Goal: Task Accomplishment & Management: Use online tool/utility

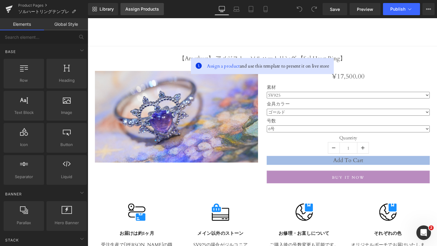
click at [135, 8] on div "Assign Products" at bounding box center [142, 9] width 34 height 5
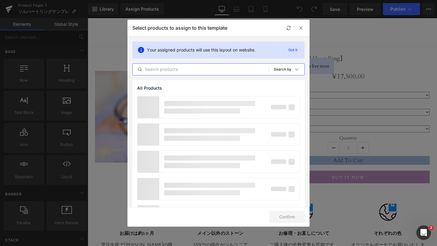
click at [177, 70] on input "text" at bounding box center [201, 69] width 136 height 7
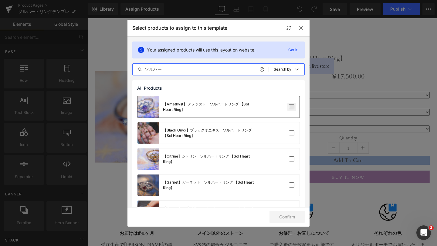
type input "ソルハー"
click at [289, 110] on label at bounding box center [291, 106] width 5 height 5
click at [291, 107] on input "checkbox" at bounding box center [291, 107] width 0 height 0
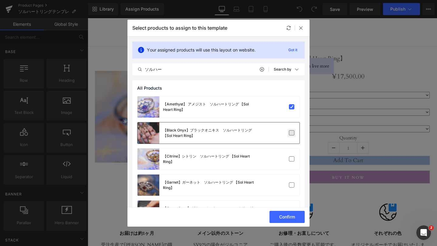
click at [289, 134] on label at bounding box center [291, 132] width 5 height 5
click at [291, 133] on input "checkbox" at bounding box center [291, 133] width 0 height 0
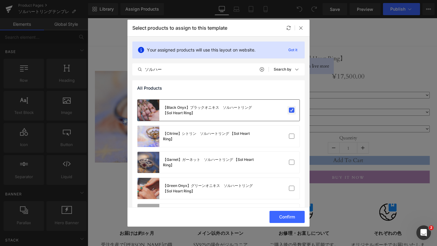
scroll to position [27, 0]
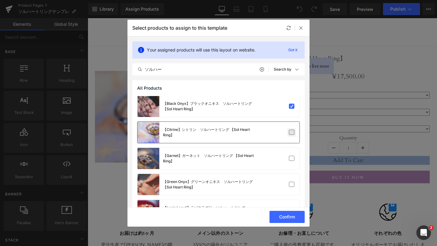
click at [289, 133] on label at bounding box center [291, 132] width 5 height 5
click at [291, 133] on input "checkbox" at bounding box center [291, 133] width 0 height 0
click at [290, 158] on label at bounding box center [291, 158] width 5 height 5
click at [291, 159] on input "checkbox" at bounding box center [291, 159] width 0 height 0
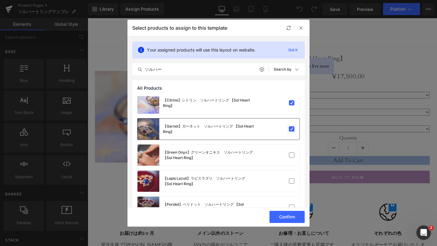
scroll to position [57, 0]
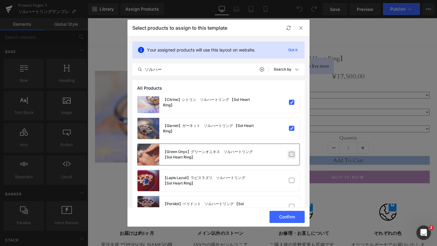
click at [290, 156] on label at bounding box center [291, 154] width 5 height 5
click at [291, 155] on input "checkbox" at bounding box center [291, 155] width 0 height 0
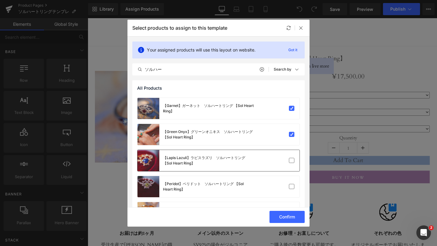
scroll to position [78, 0]
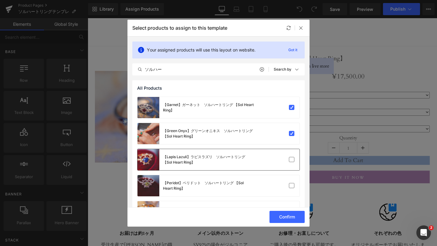
click at [289, 173] on div "【Amethyst】 アメジスト　ソルハートリング 【Sol Heart Ring】 【Black Onyx】ブラックオニキス　ソルハートリング 【Sol H…" at bounding box center [218, 148] width 172 height 261
click at [289, 157] on label at bounding box center [291, 159] width 5 height 5
click at [291, 160] on input "checkbox" at bounding box center [291, 160] width 0 height 0
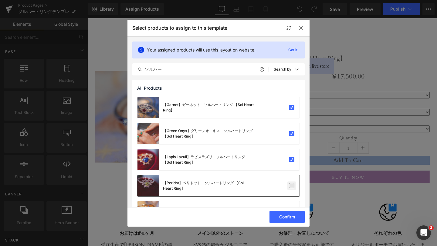
click at [289, 186] on label at bounding box center [291, 185] width 5 height 5
click at [291, 186] on input "checkbox" at bounding box center [291, 186] width 0 height 0
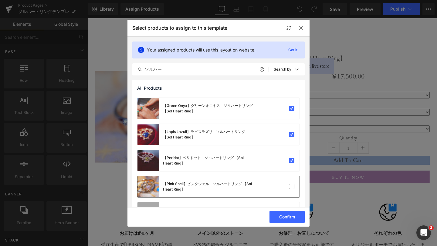
scroll to position [103, 0]
click at [289, 186] on label at bounding box center [291, 186] width 5 height 5
click at [291, 186] on input "checkbox" at bounding box center [291, 186] width 0 height 0
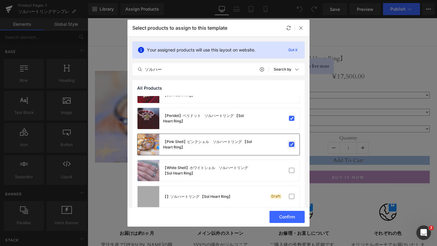
scroll to position [145, 0]
click at [289, 171] on label at bounding box center [291, 170] width 5 height 5
click at [291, 170] on input "checkbox" at bounding box center [291, 170] width 0 height 0
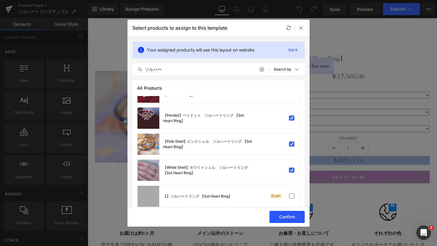
click at [282, 219] on button "Confirm" at bounding box center [286, 217] width 35 height 12
